Goal: Find specific page/section: Find specific page/section

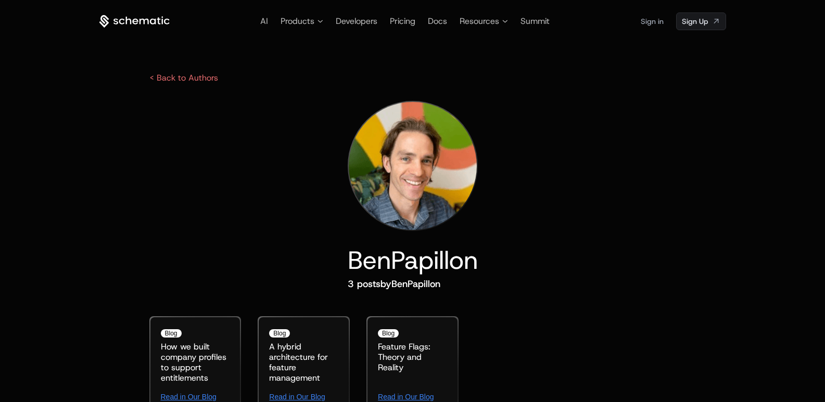
click at [376, 260] on h1 "Ben Papillon" at bounding box center [413, 260] width 130 height 25
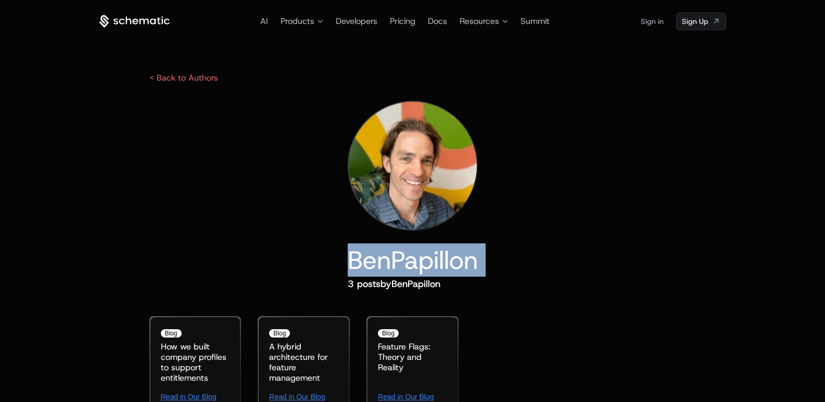
click at [376, 260] on h1 "Ben Papillon" at bounding box center [413, 260] width 130 height 25
copy h1 "Ben Papillon"
